Goal: Find specific page/section: Find specific page/section

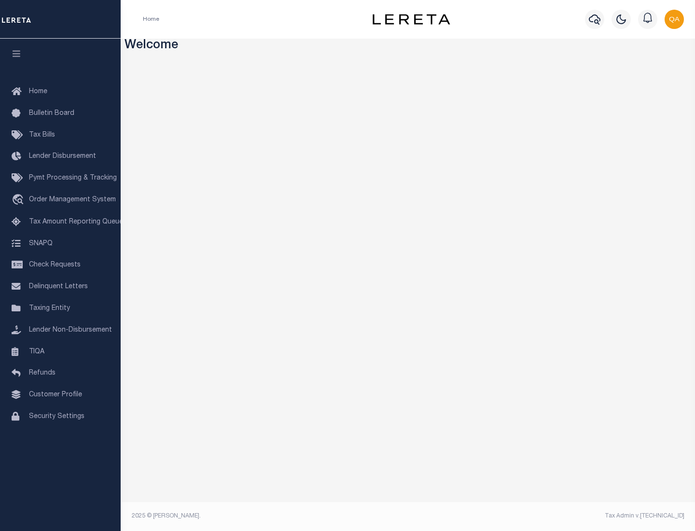
click at [60, 351] on link "TIQA" at bounding box center [60, 352] width 121 height 22
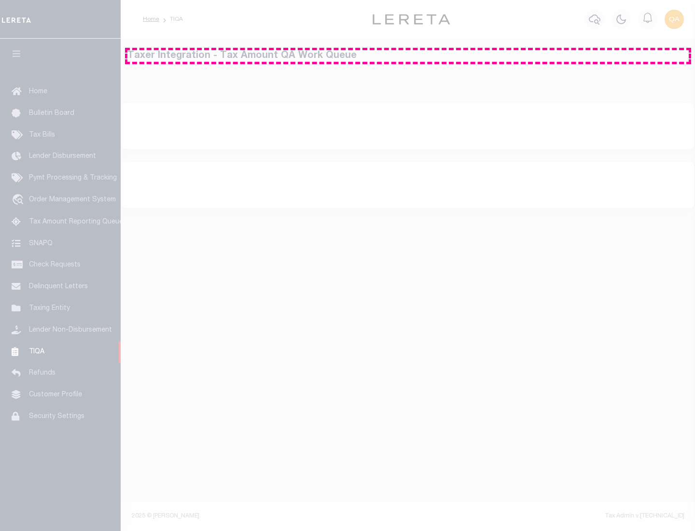
select select "200"
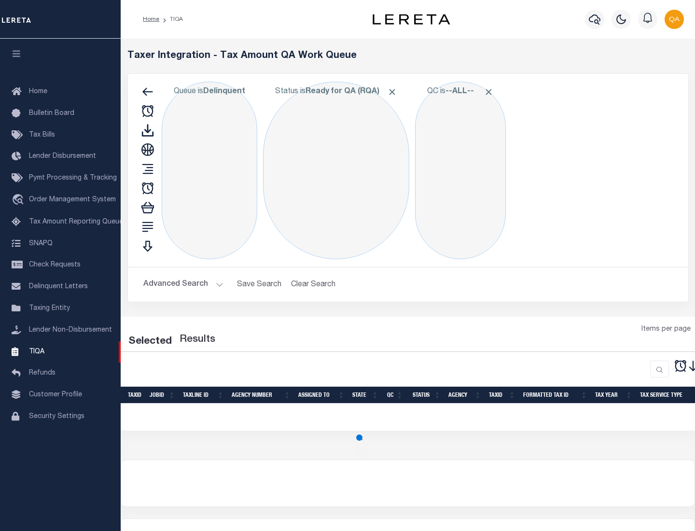
select select "200"
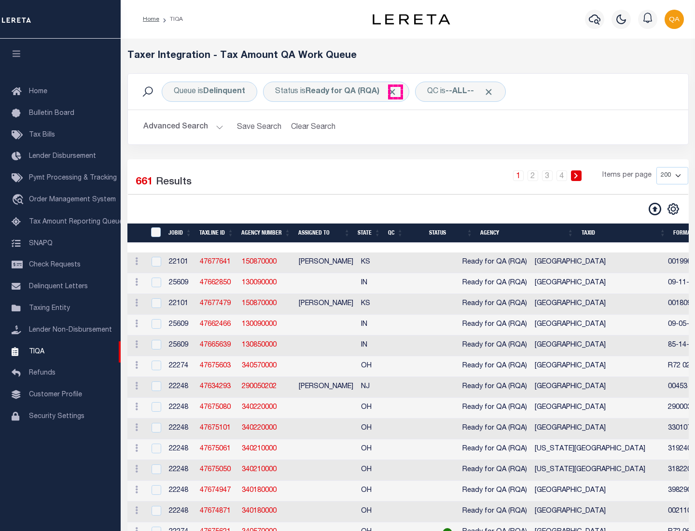
click at [395, 92] on span "Click to Remove" at bounding box center [392, 92] width 10 height 10
